Goal: Transaction & Acquisition: Download file/media

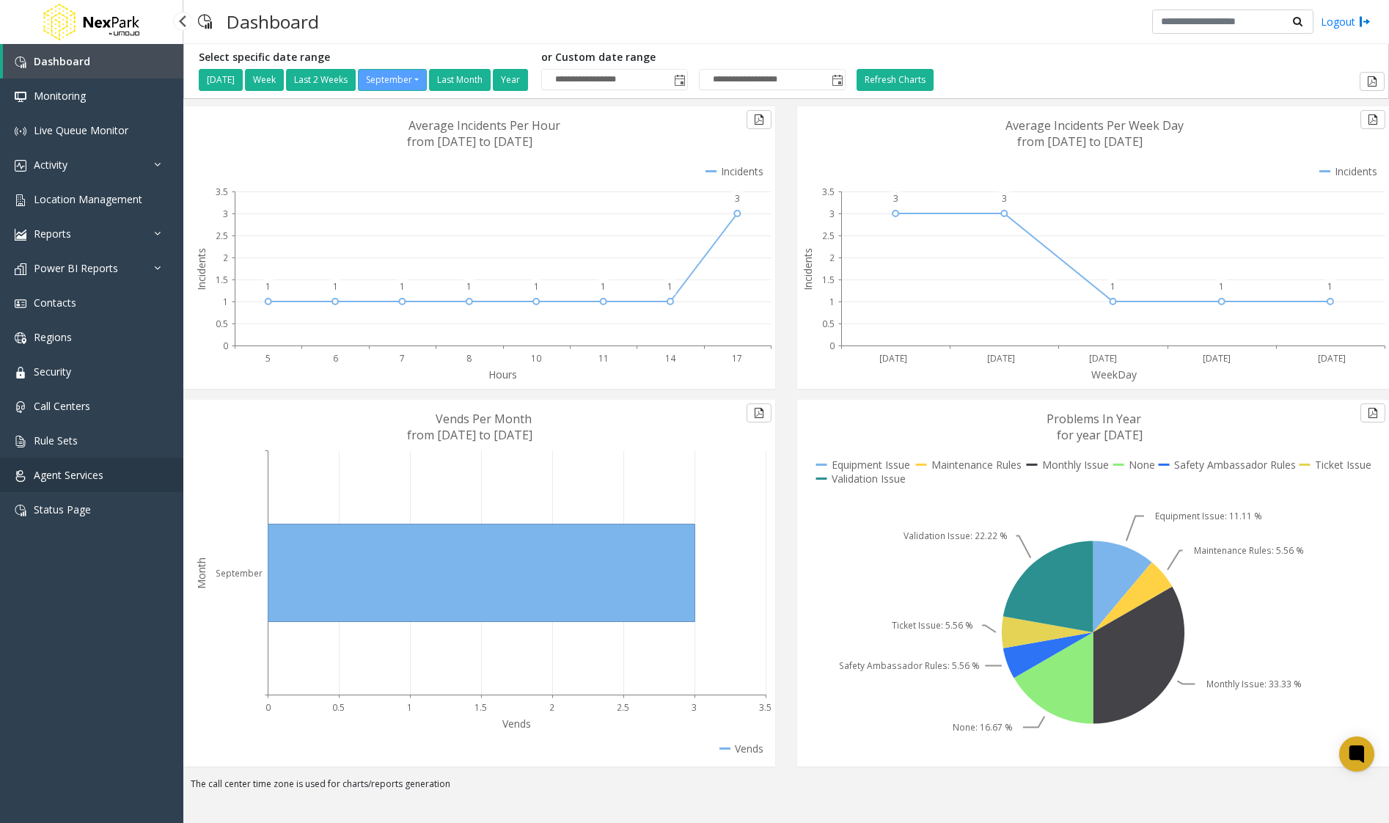
click at [122, 483] on link "Agent Services" at bounding box center [91, 475] width 183 height 34
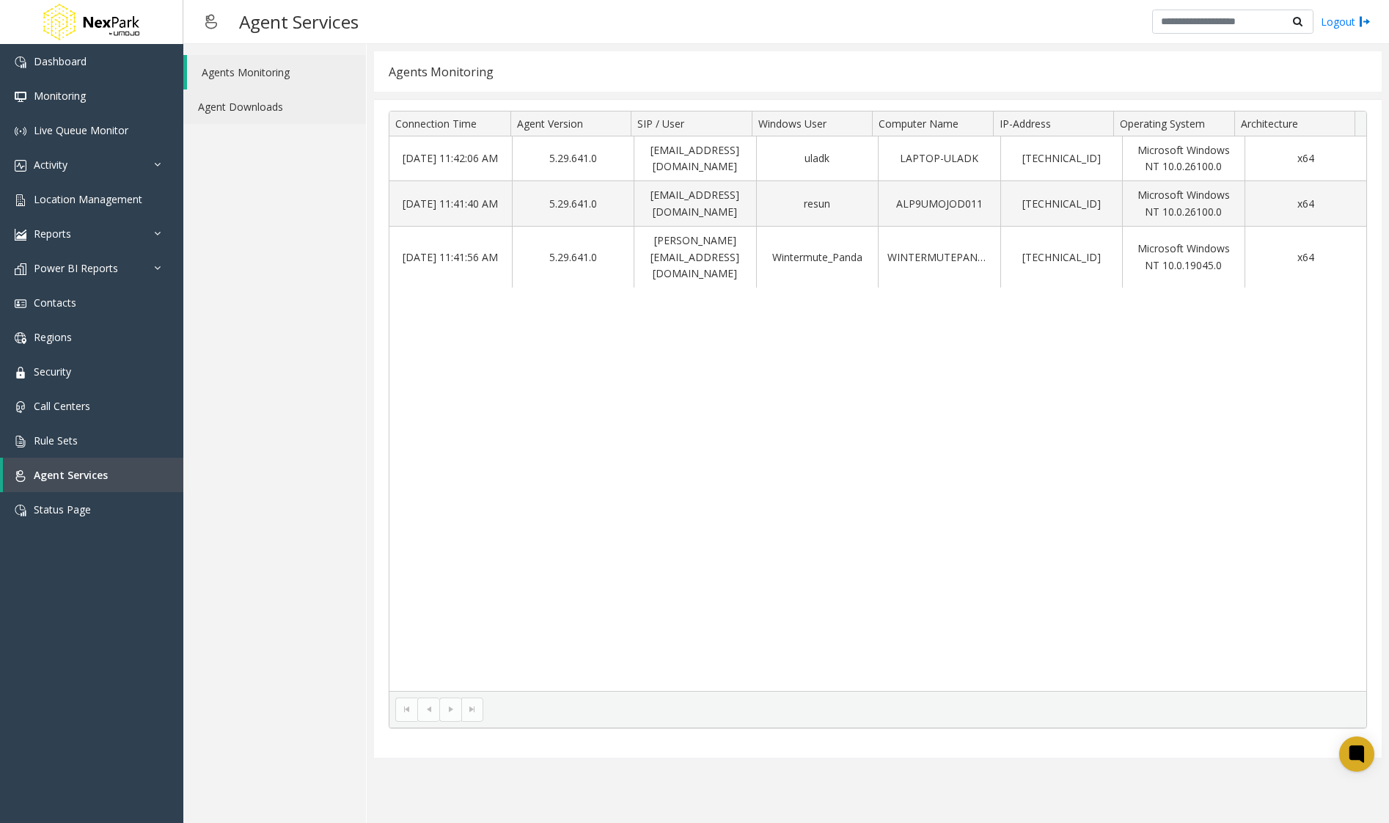
click at [279, 119] on link "Agent Downloads" at bounding box center [274, 106] width 183 height 34
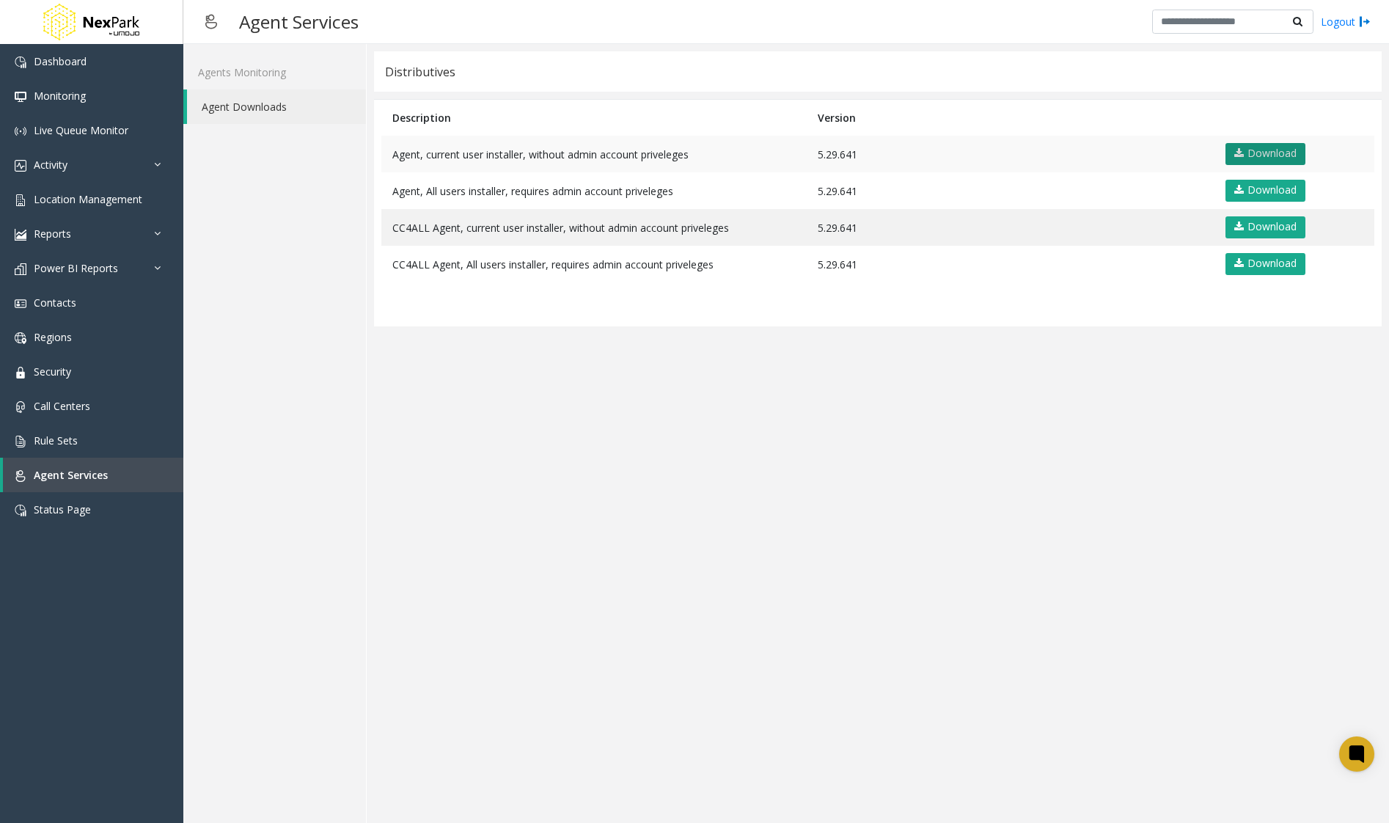
click at [1267, 150] on link "Download" at bounding box center [1265, 154] width 80 height 22
click at [549, 599] on app-distributives "Distributives Description Version Agent, current user installer, without admin …" at bounding box center [878, 433] width 1008 height 764
drag, startPoint x: 518, startPoint y: 709, endPoint x: 475, endPoint y: 682, distance: 50.5
click at [516, 706] on app-distributives "Distributives Description Version Agent, current user installer, without admin …" at bounding box center [878, 433] width 1008 height 764
click at [70, 287] on link "Contacts" at bounding box center [91, 302] width 183 height 34
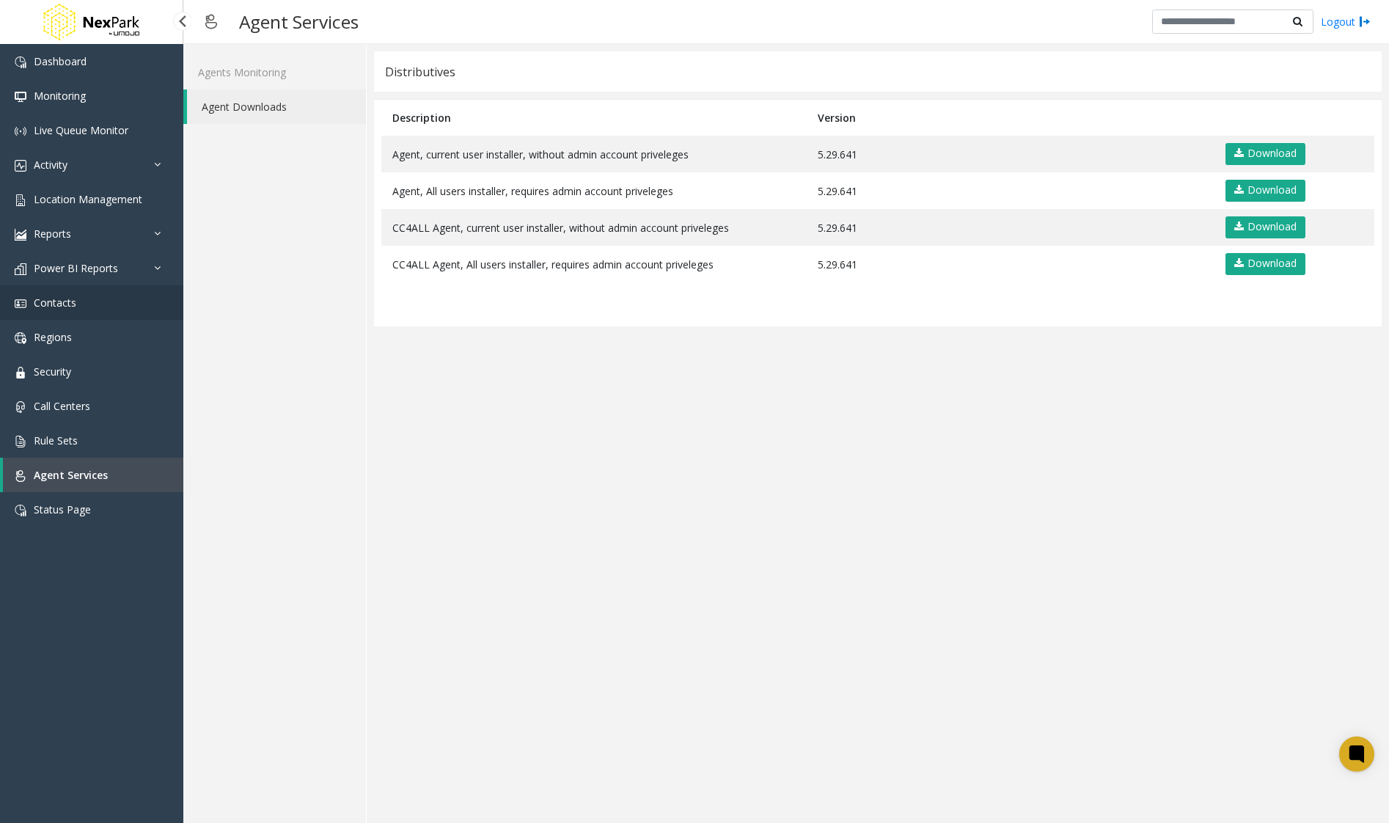
click at [74, 304] on span "Contacts" at bounding box center [55, 303] width 43 height 14
